Goal: Task Accomplishment & Management: Use online tool/utility

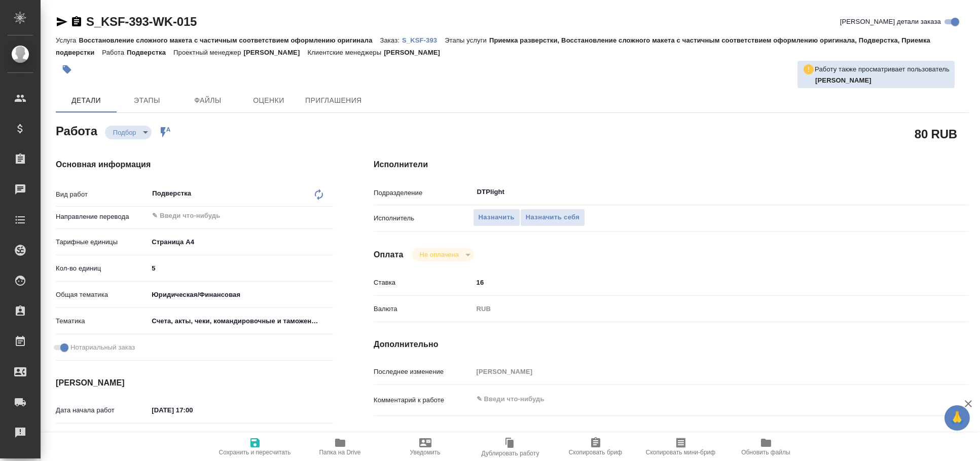
type textarea "x"
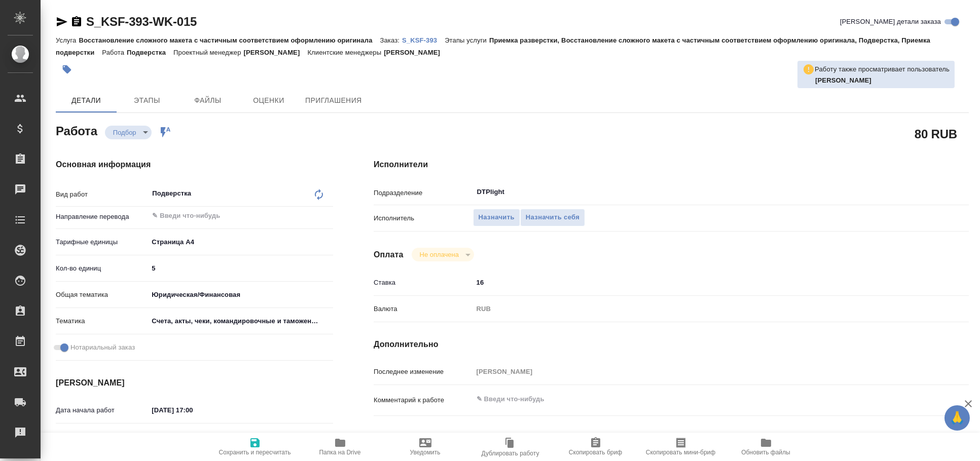
type textarea "x"
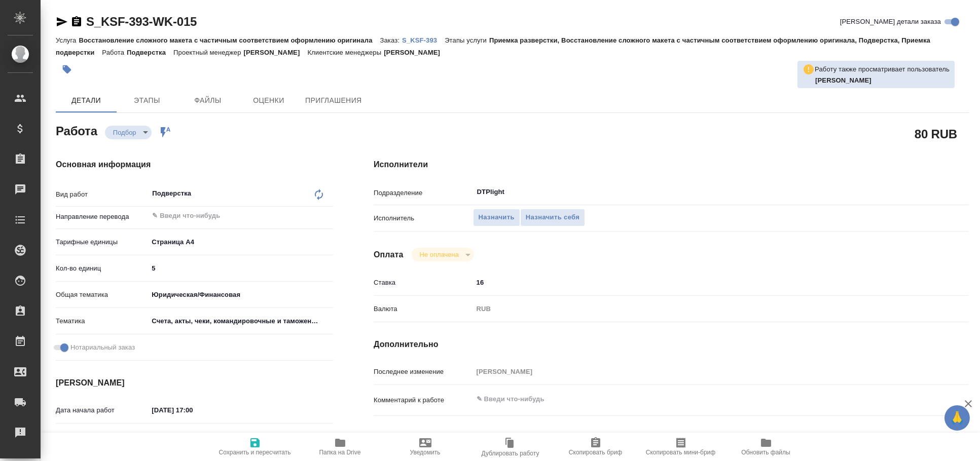
type textarea "x"
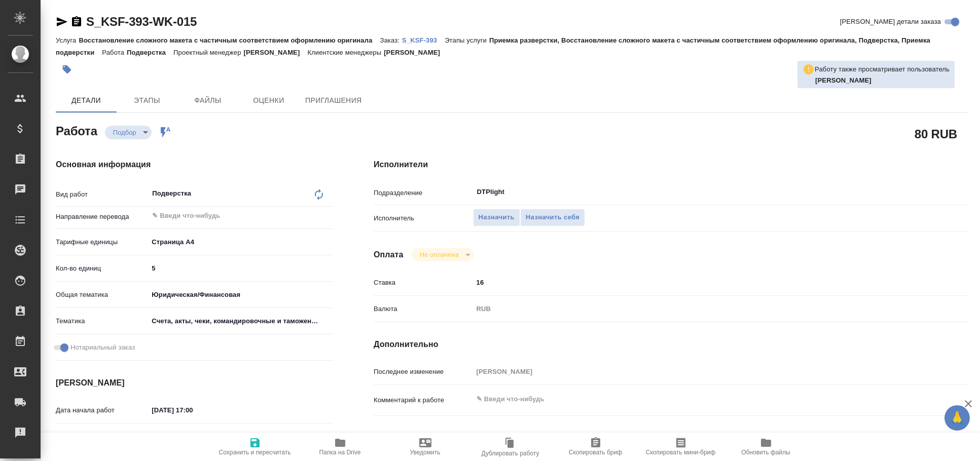
type textarea "x"
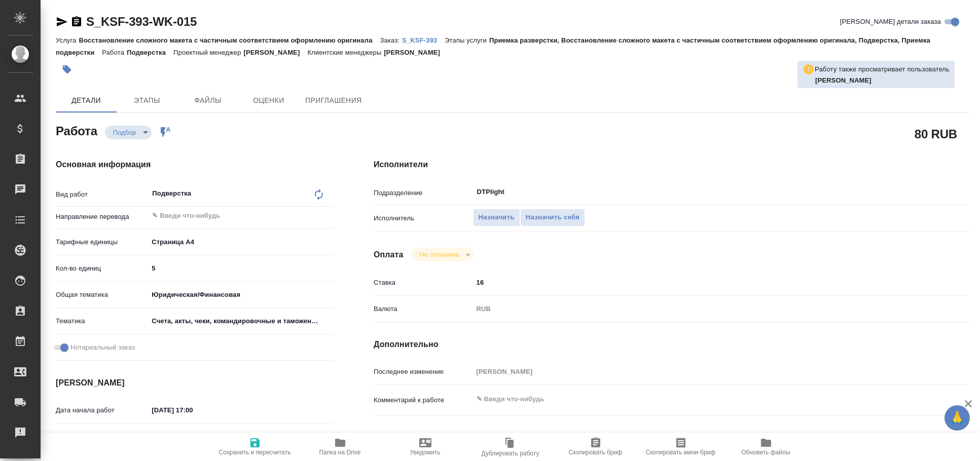
scroll to position [56, 0]
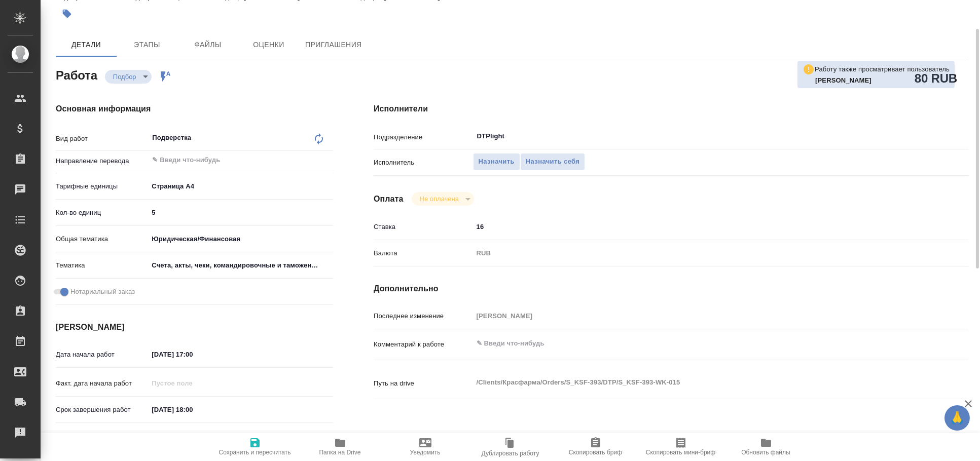
type textarea "x"
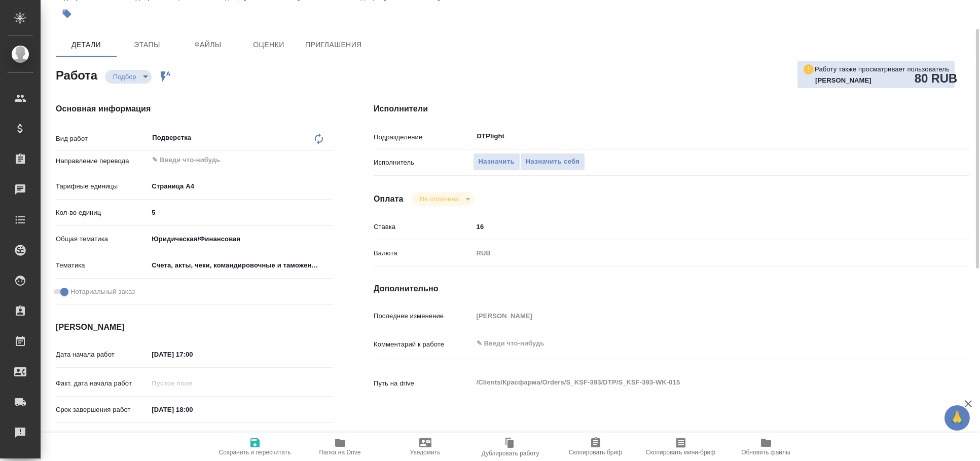
type textarea "x"
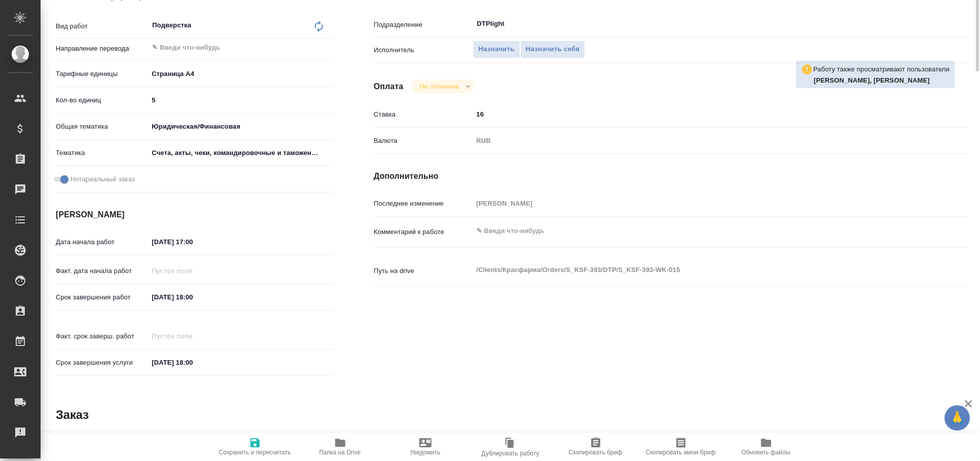
scroll to position [0, 0]
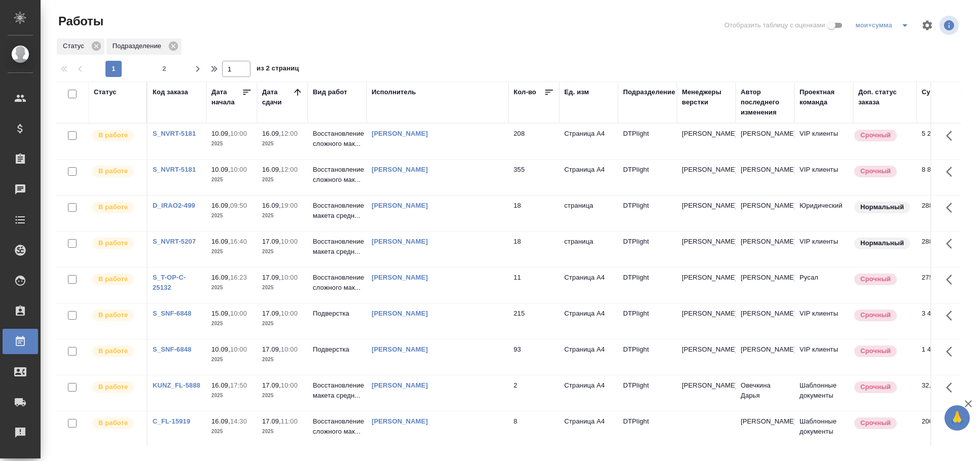
click at [446, 52] on div "Статус Подразделение" at bounding box center [508, 47] width 905 height 18
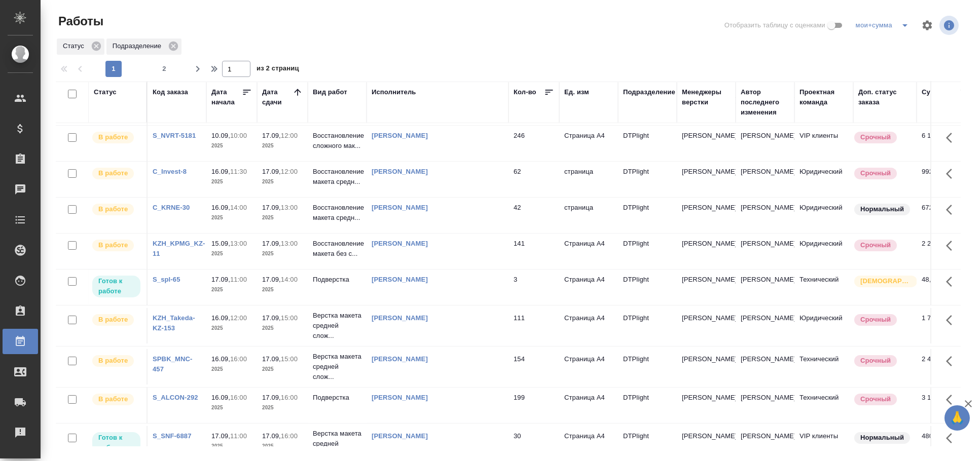
scroll to position [507, 0]
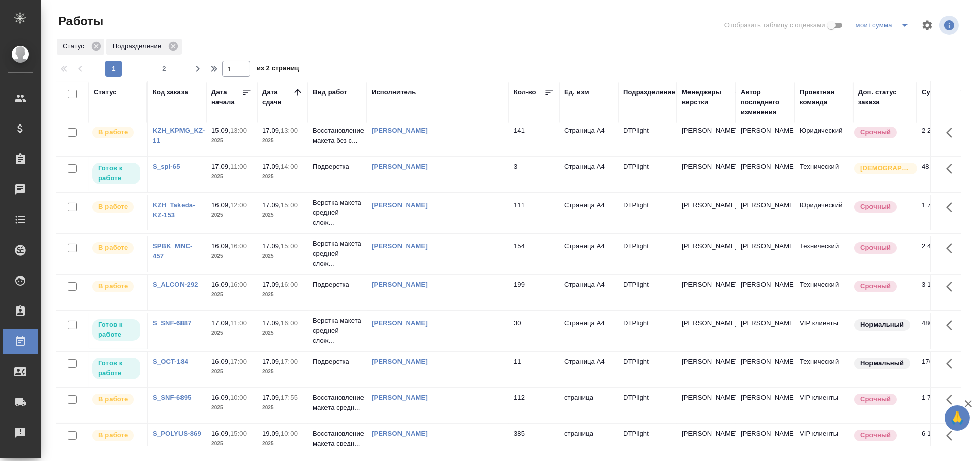
click at [439, 194] on tr "В работе KZH_Takeda-KZ-153 16.09, 12:00 2025 17.09, 15:00 2025 Верстка макета с…" at bounding box center [586, 213] width 1060 height 41
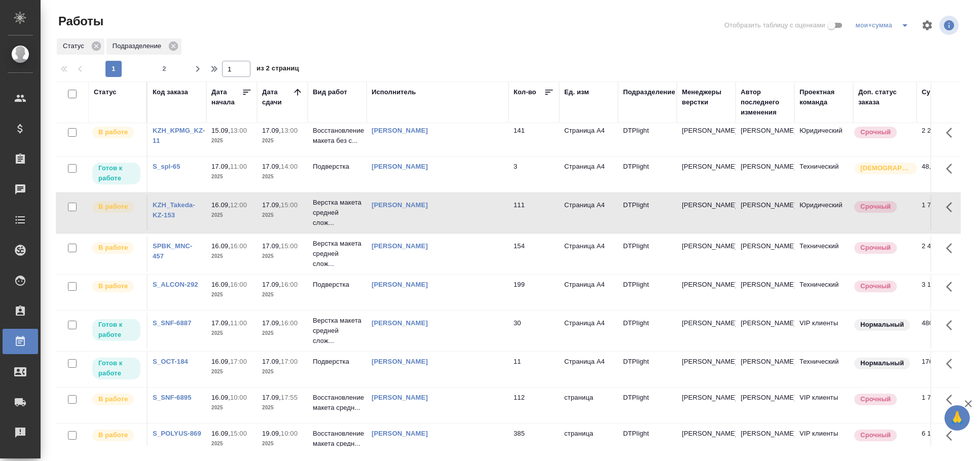
click at [439, 194] on tr "В работе KZH_Takeda-KZ-153 16.09, 12:00 2025 17.09, 15:00 2025 Верстка макета с…" at bounding box center [586, 213] width 1060 height 41
click at [459, 194] on tr "В работе KZH_Takeda-KZ-153 16.09, 12:00 2025 17.09, 15:00 2025 Верстка макета с…" at bounding box center [586, 213] width 1060 height 41
click at [455, 184] on td "[PERSON_NAME]" at bounding box center [438, 174] width 142 height 35
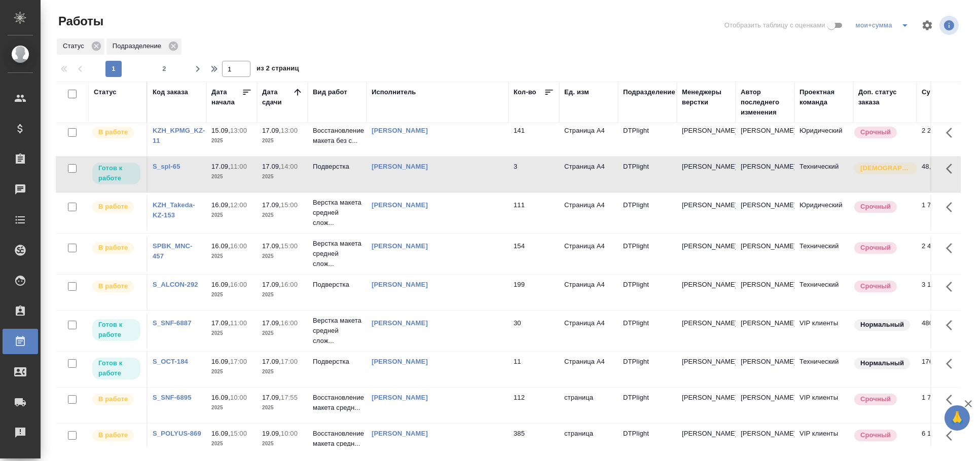
click at [455, 184] on td "[PERSON_NAME]" at bounding box center [438, 174] width 142 height 35
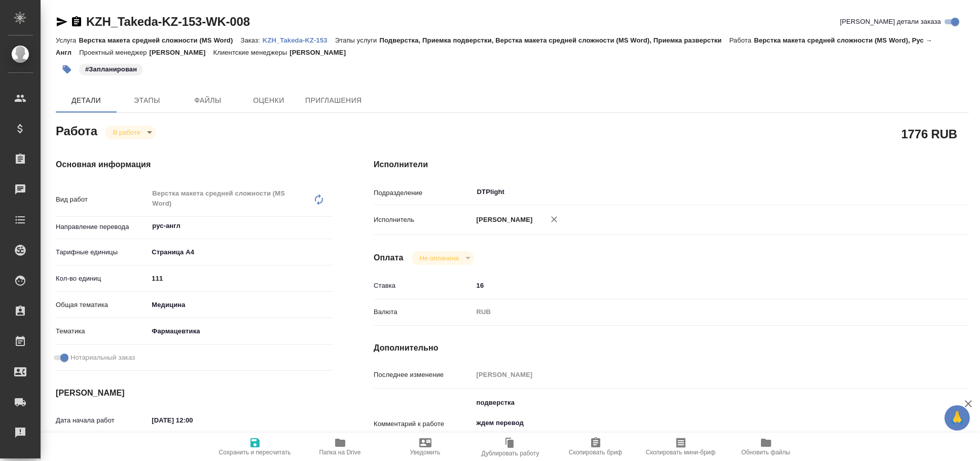
type textarea "x"
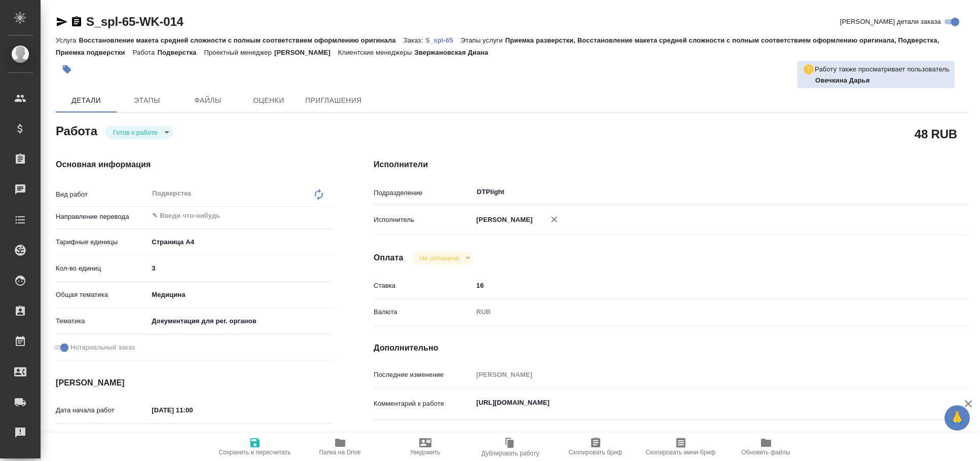
type textarea "x"
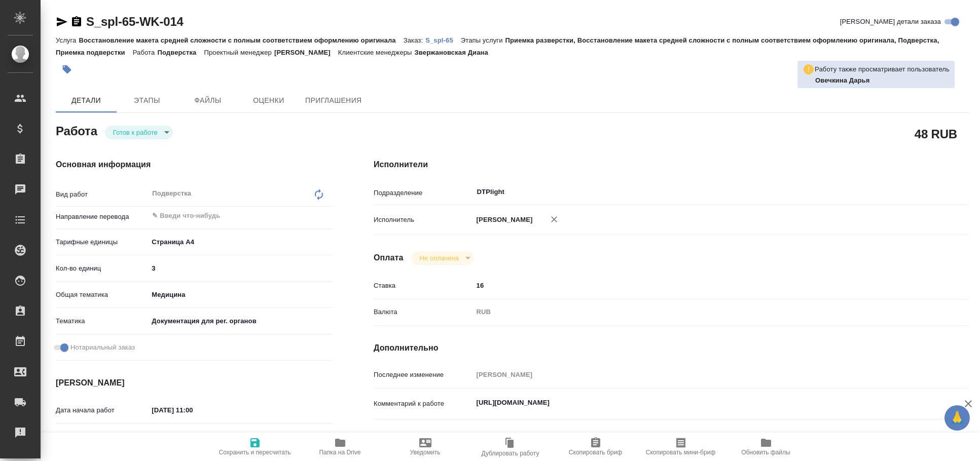
type textarea "x"
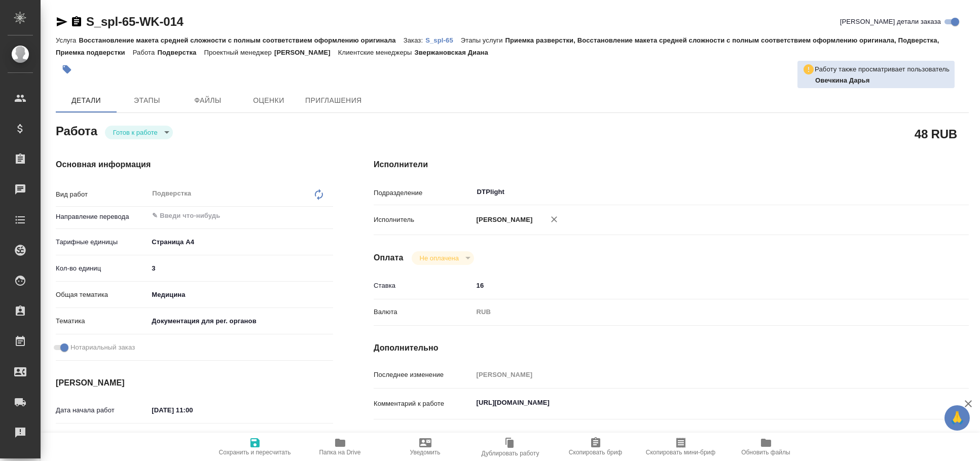
type textarea "x"
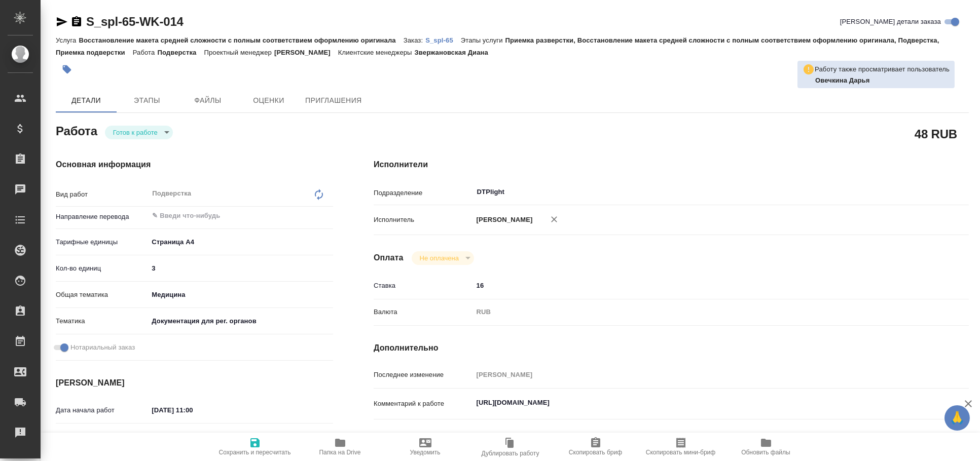
type textarea "x"
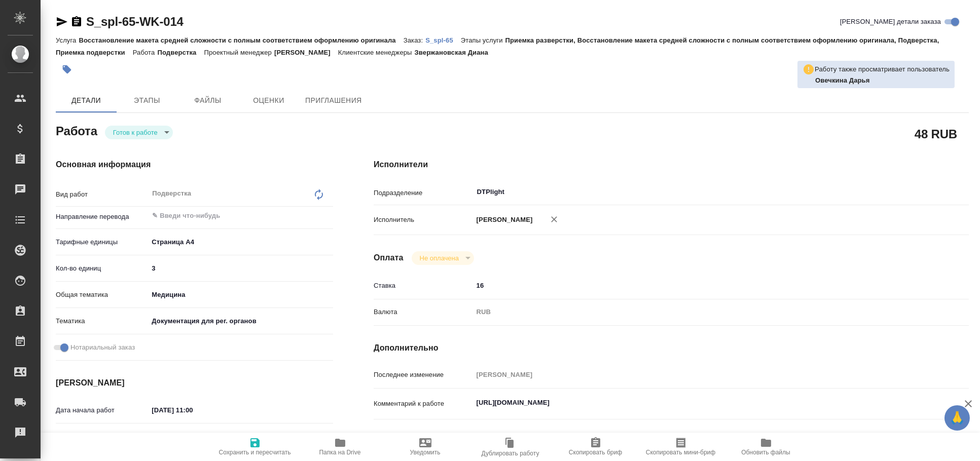
type textarea "x"
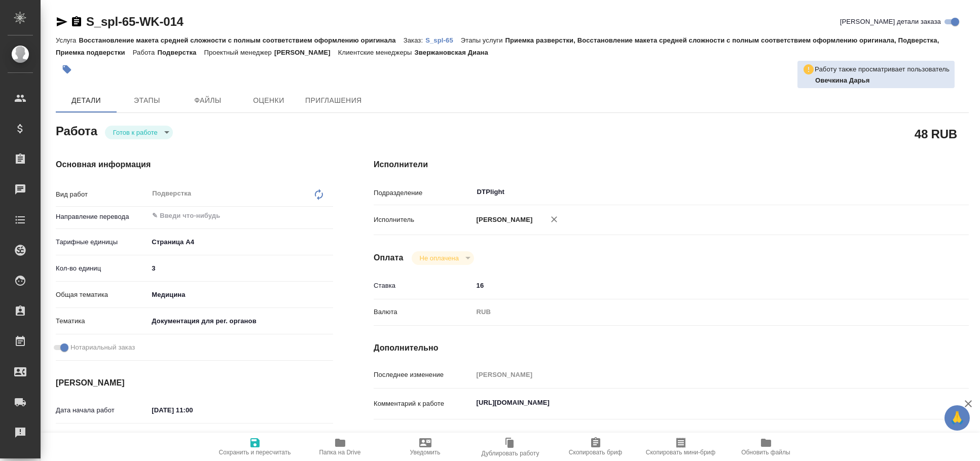
type textarea "x"
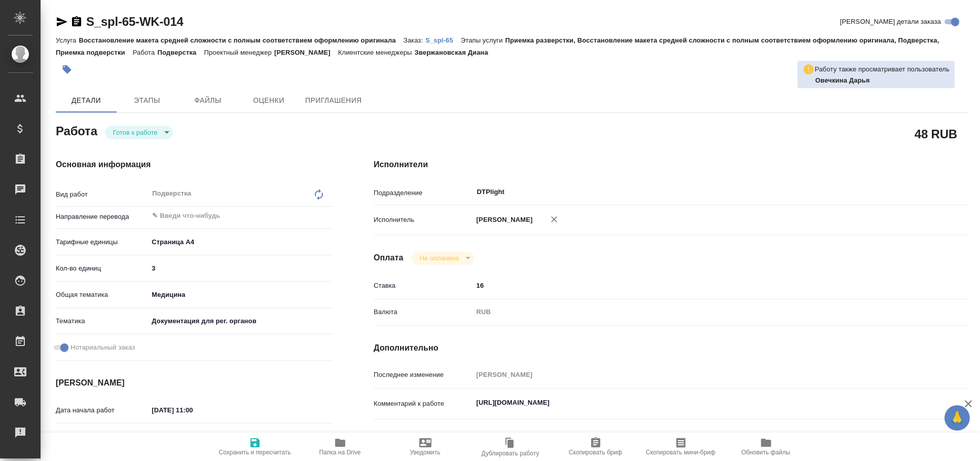
scroll to position [56, 0]
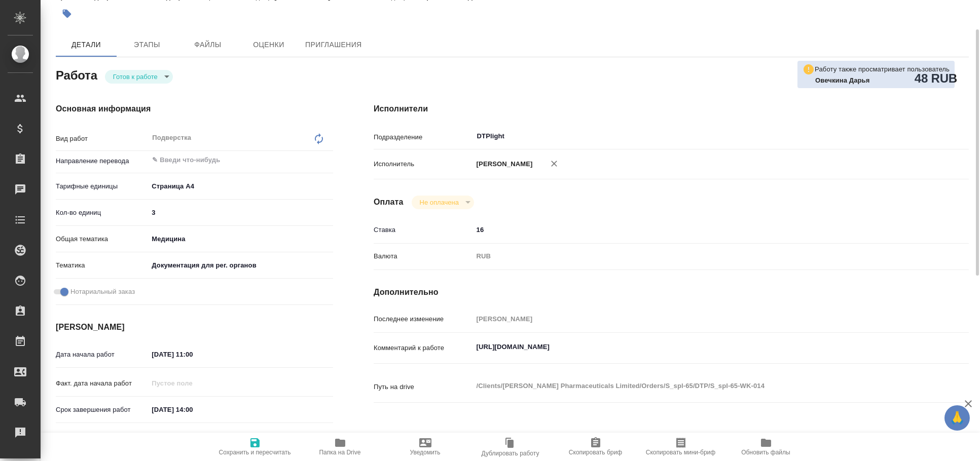
type textarea "x"
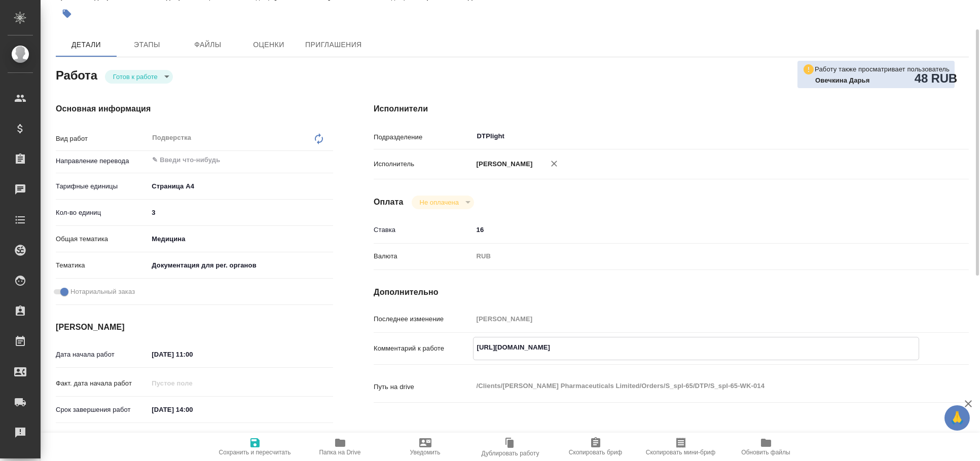
click at [520, 357] on textarea "[URL][DOMAIN_NAME]" at bounding box center [697, 347] width 446 height 17
click at [340, 453] on span "Папка на Drive" at bounding box center [340, 452] width 42 height 7
click at [537, 356] on textarea "[URL][DOMAIN_NAME]" at bounding box center [696, 347] width 447 height 17
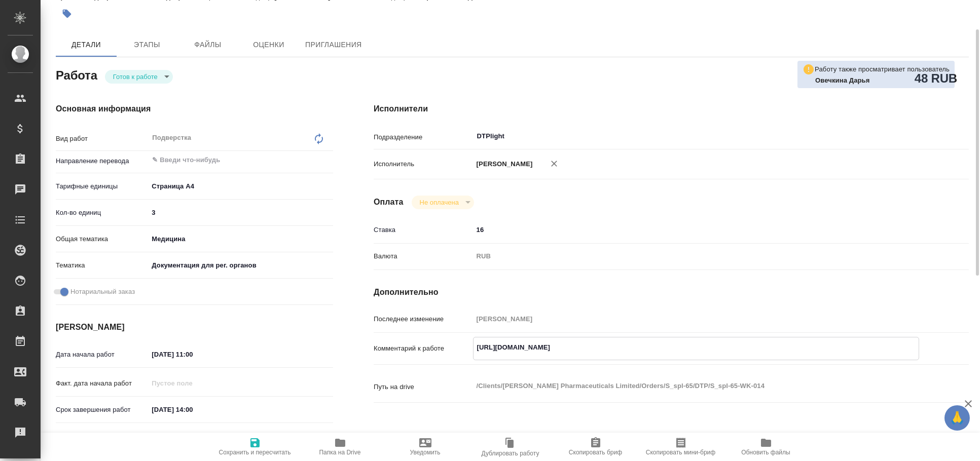
click at [537, 357] on textarea "[URL][DOMAIN_NAME]" at bounding box center [697, 347] width 446 height 17
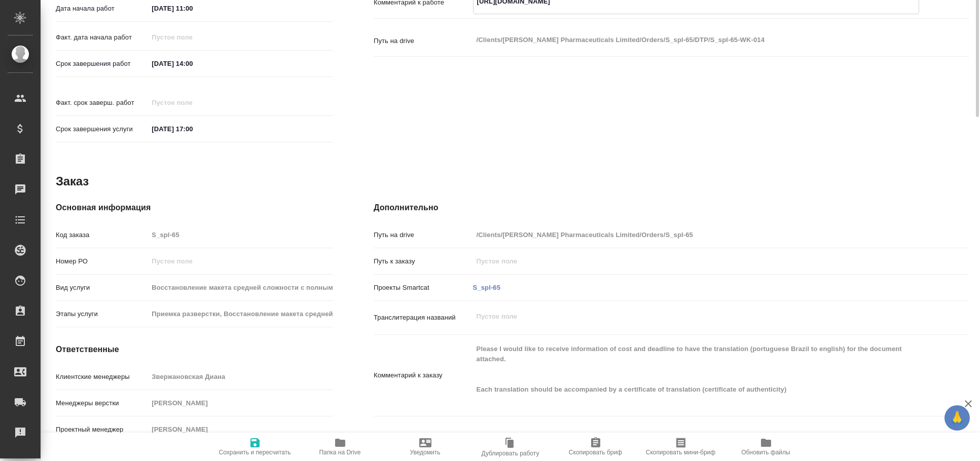
scroll to position [122, 0]
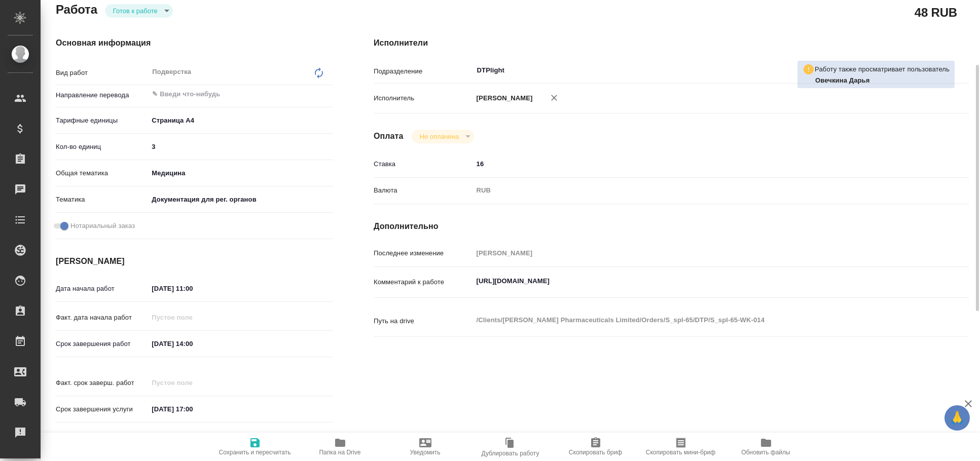
type textarea "x"
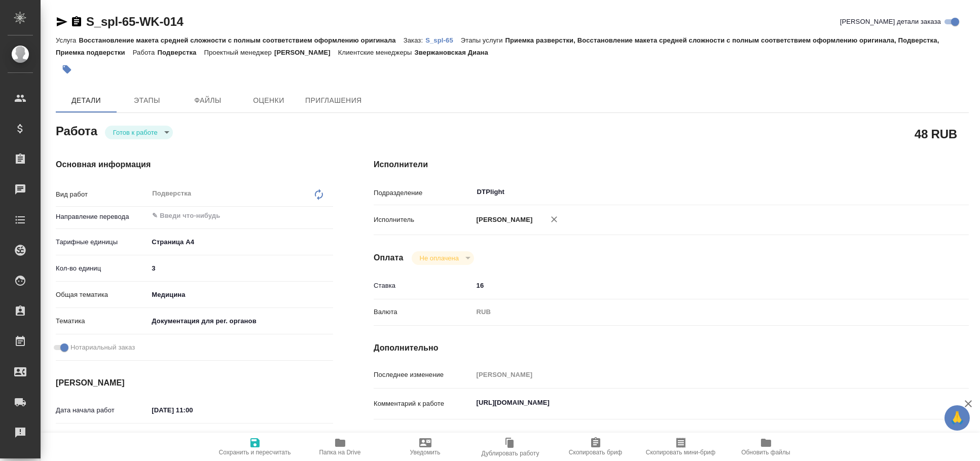
type textarea "x"
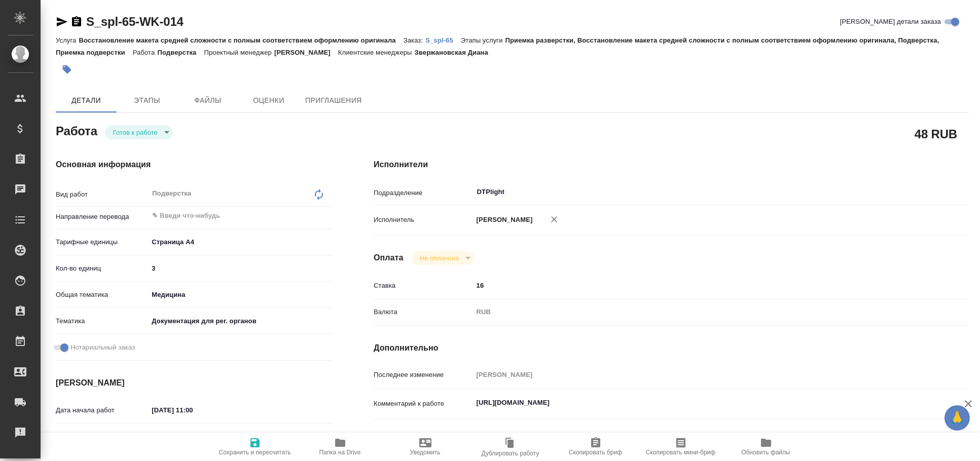
type textarea "x"
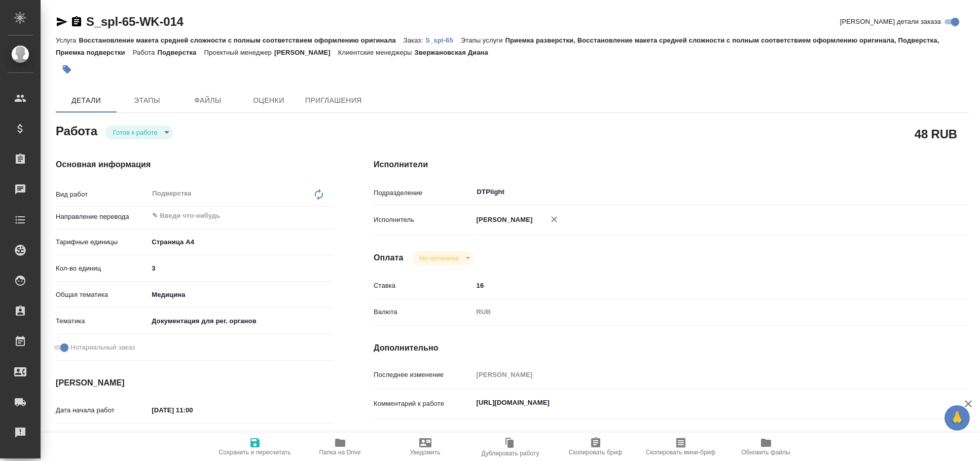
type textarea "x"
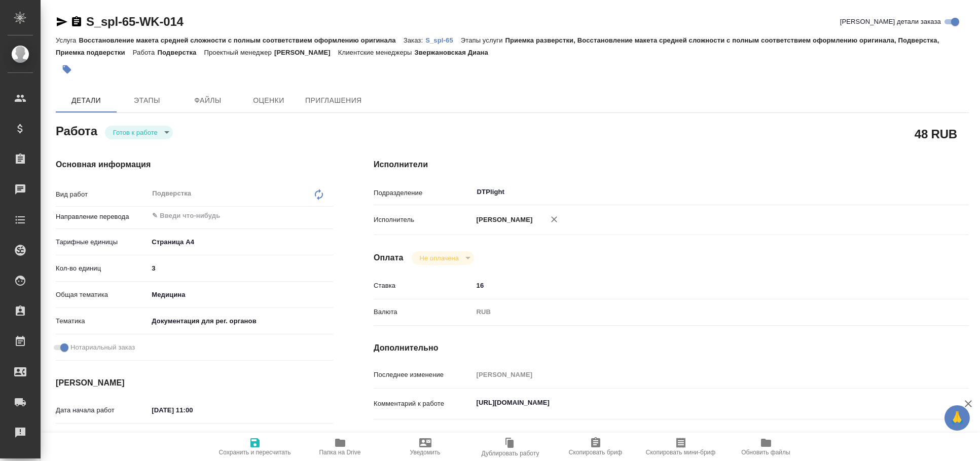
type textarea "x"
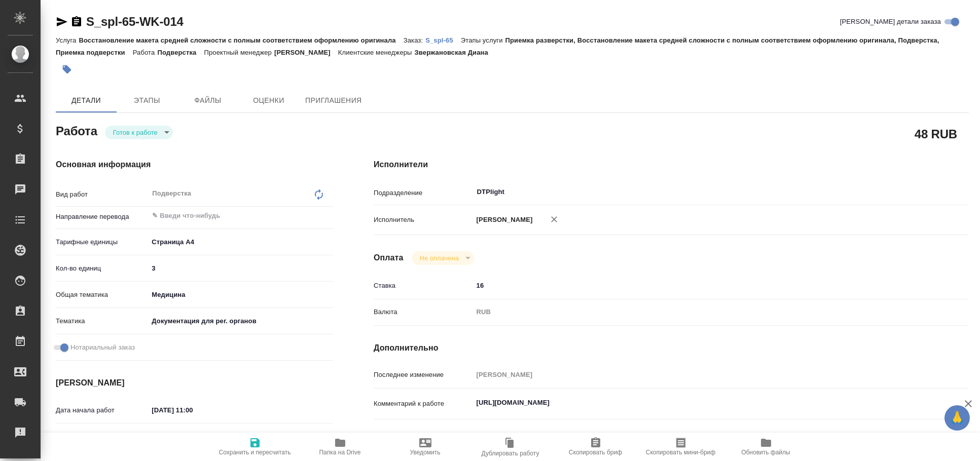
type textarea "x"
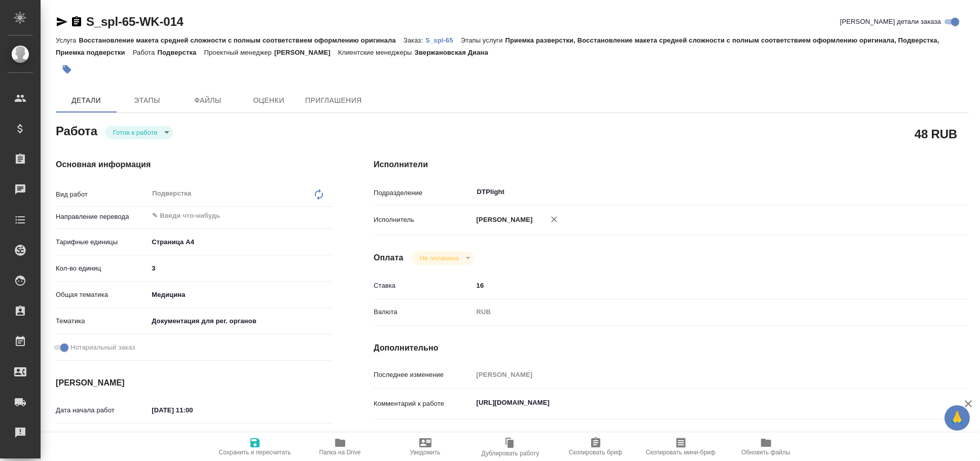
type textarea "x"
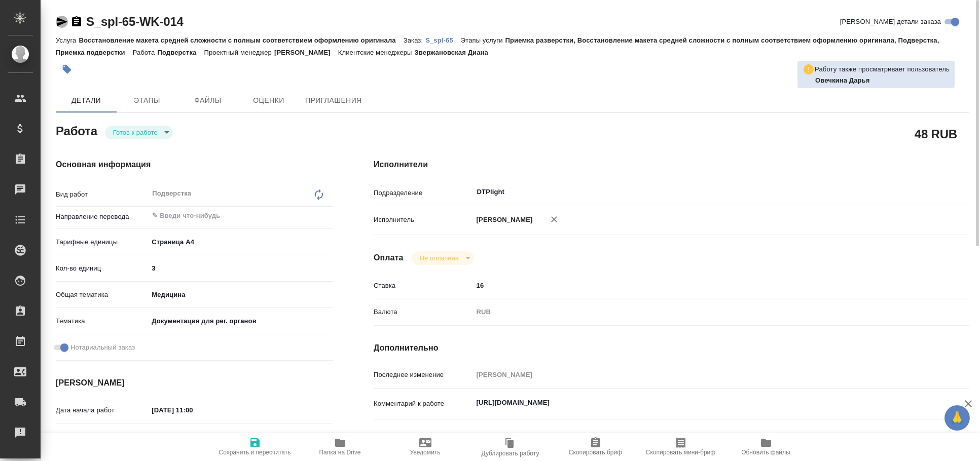
click at [59, 19] on icon "button" at bounding box center [62, 21] width 11 height 9
